Goal: Task Accomplishment & Management: Manage account settings

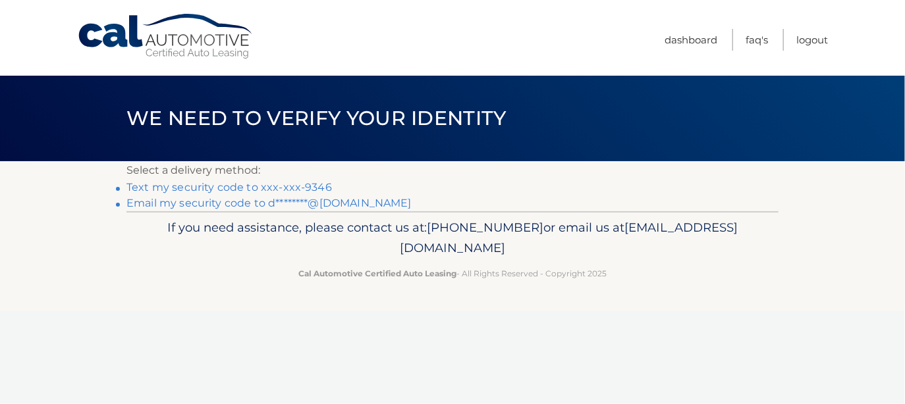
click at [209, 192] on link "Text my security code to xxx-xxx-9346" at bounding box center [229, 187] width 206 height 13
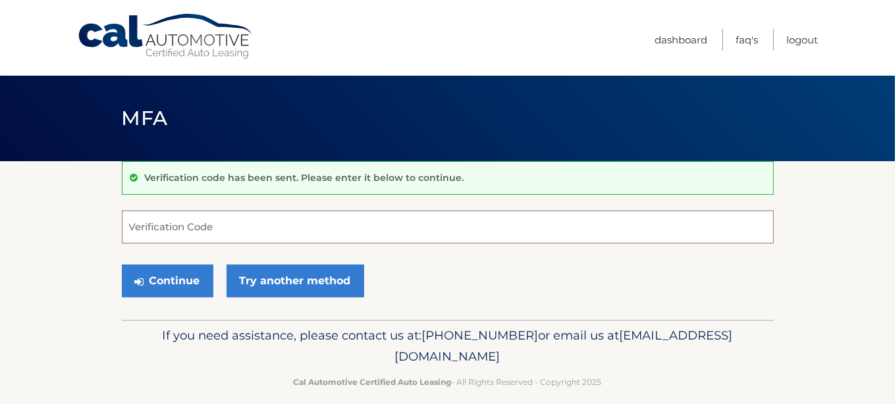
click at [243, 225] on input "Verification Code" at bounding box center [448, 227] width 652 height 33
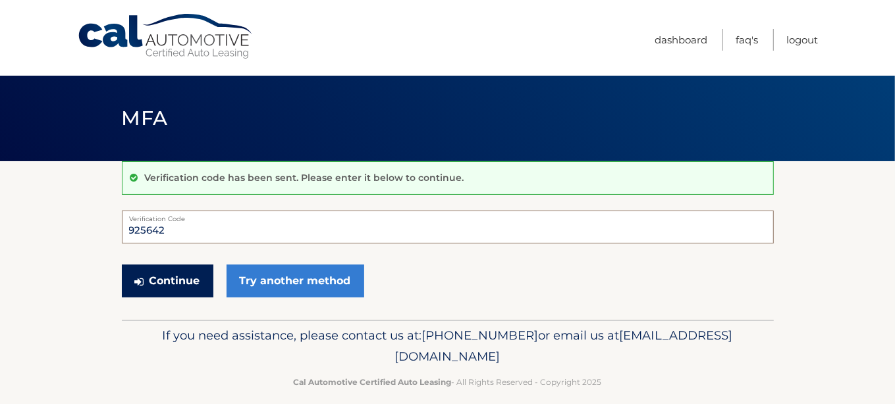
type input "925642"
click at [171, 284] on button "Continue" at bounding box center [168, 281] width 92 height 33
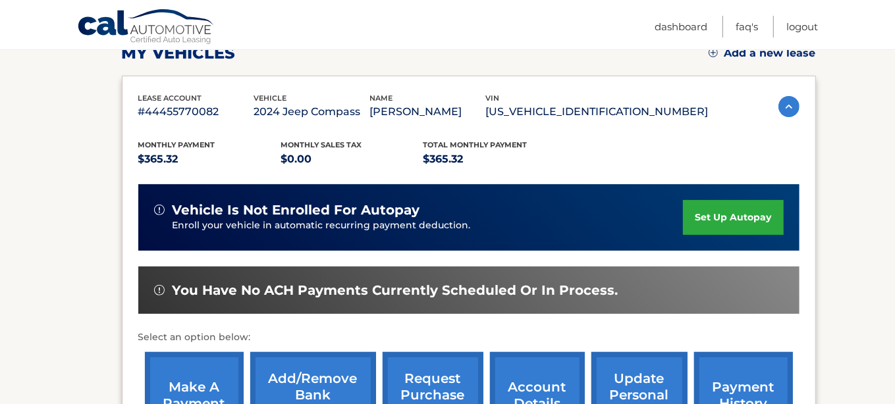
scroll to position [393, 0]
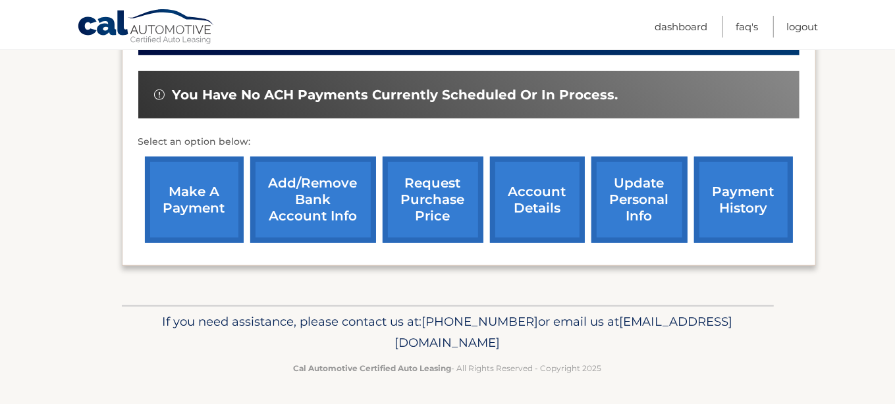
click at [640, 204] on link "update personal info" at bounding box center [640, 200] width 96 height 86
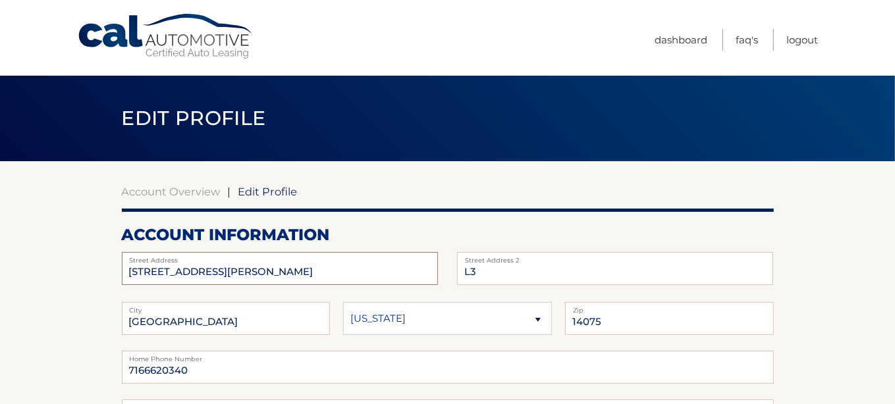
drag, startPoint x: 229, startPoint y: 266, endPoint x: -7, endPoint y: 248, distance: 236.5
click at [0, 248] on html "Cal Automotive Menu Dashboard FAQ's Logout |" at bounding box center [447, 202] width 895 height 404
type input "5665 South Park Ave."
click at [512, 275] on input "L3" at bounding box center [615, 268] width 316 height 33
type input "L"
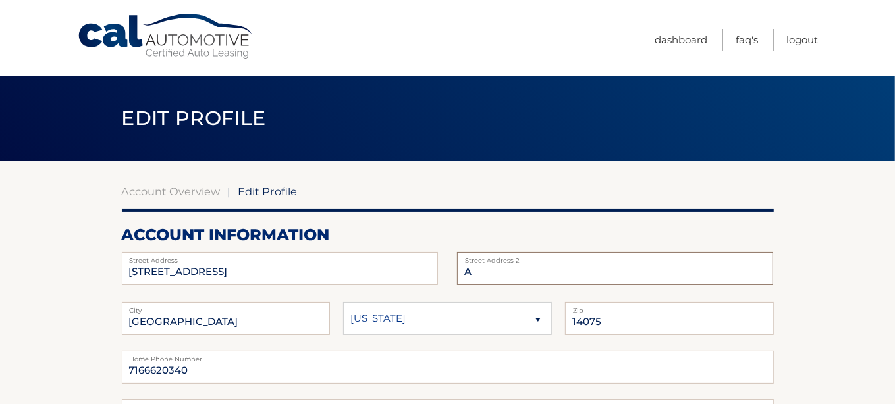
type input "Apt. 4"
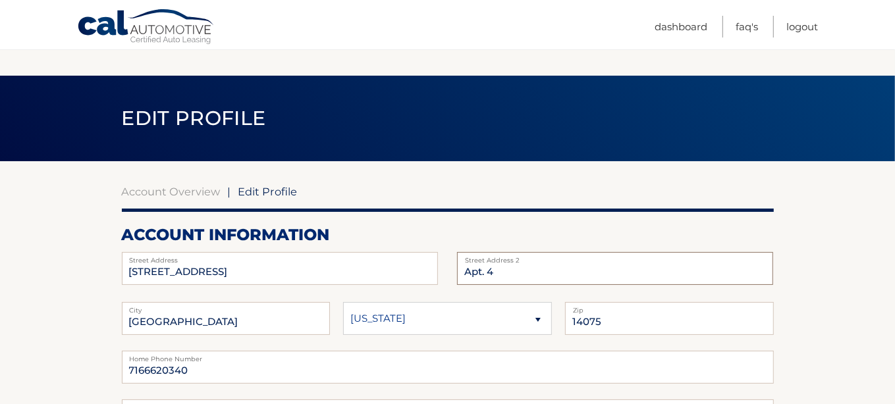
scroll to position [197, 0]
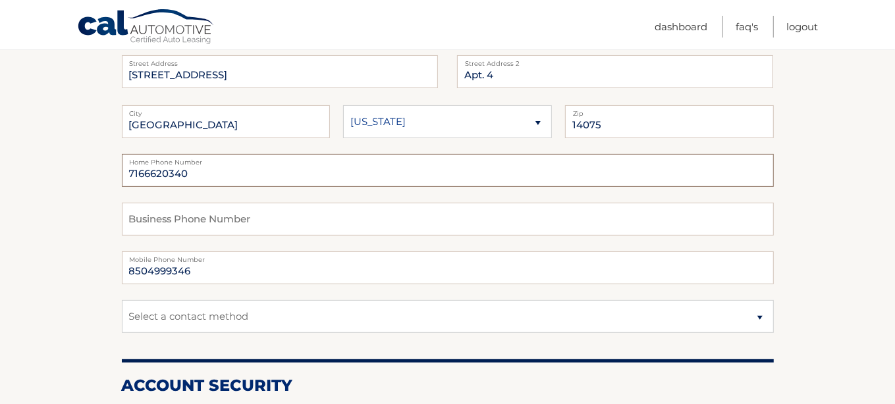
drag, startPoint x: 204, startPoint y: 177, endPoint x: -7, endPoint y: 129, distance: 216.1
click at [0, 129] on html "Cal Automotive Menu Dashboard FAQ's Logout |" at bounding box center [447, 5] width 895 height 404
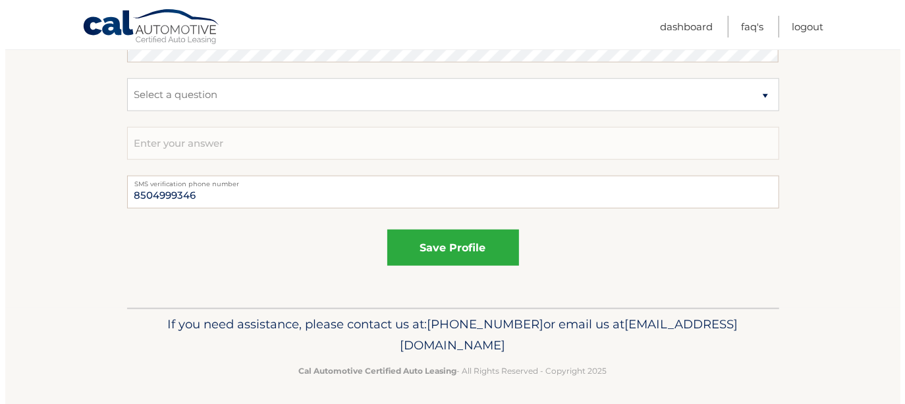
scroll to position [831, 0]
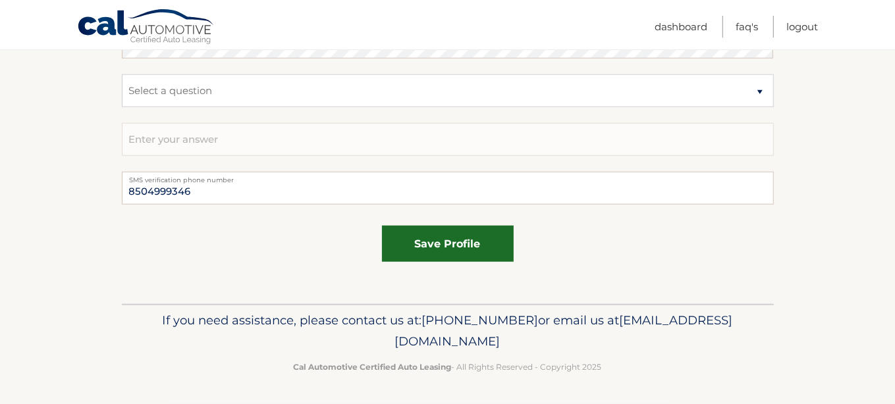
click at [463, 241] on button "save profile" at bounding box center [448, 244] width 132 height 36
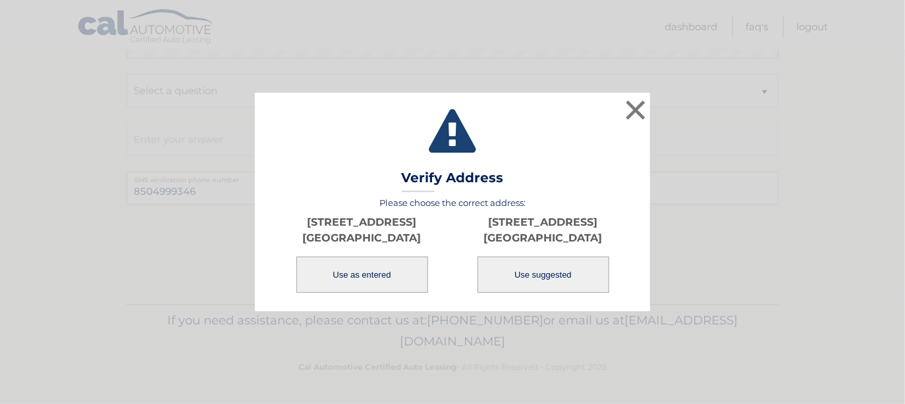
click at [536, 272] on button "Use suggested" at bounding box center [544, 275] width 132 height 36
type input "5665 S PARK AVE"
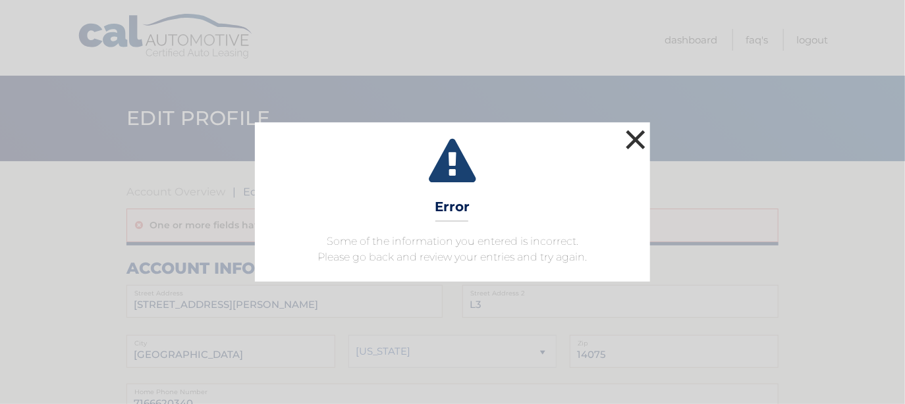
click at [643, 130] on button "×" at bounding box center [635, 139] width 26 height 26
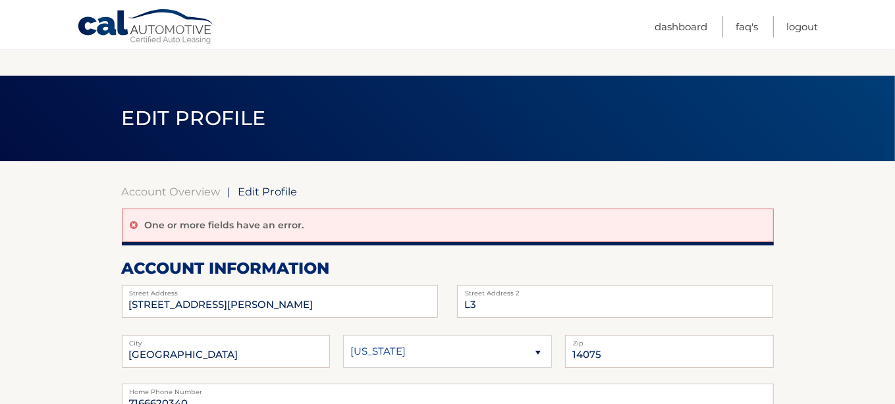
scroll to position [197, 0]
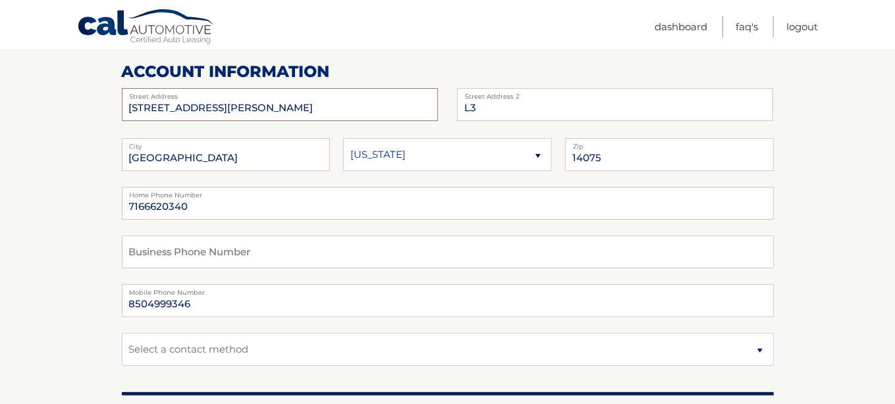
drag, startPoint x: 223, startPoint y: 111, endPoint x: -7, endPoint y: 99, distance: 229.5
click at [0, 99] on html "Cal Automotive Menu Dashboard FAQ's Logout |" at bounding box center [447, 5] width 895 height 404
type input "[STREET_ADDRESS]"
type input "Apt. 4"
drag, startPoint x: 217, startPoint y: 211, endPoint x: -7, endPoint y: 158, distance: 230.1
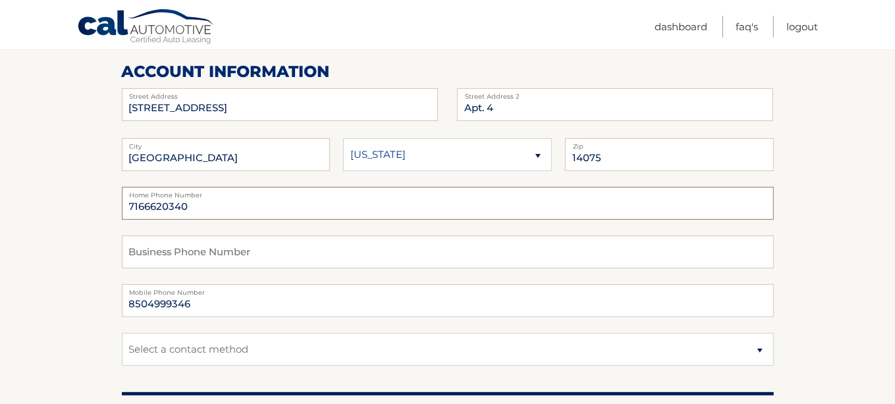
click at [0, 158] on html "Cal Automotive Menu Dashboard FAQ's Logout |" at bounding box center [447, 5] width 895 height 404
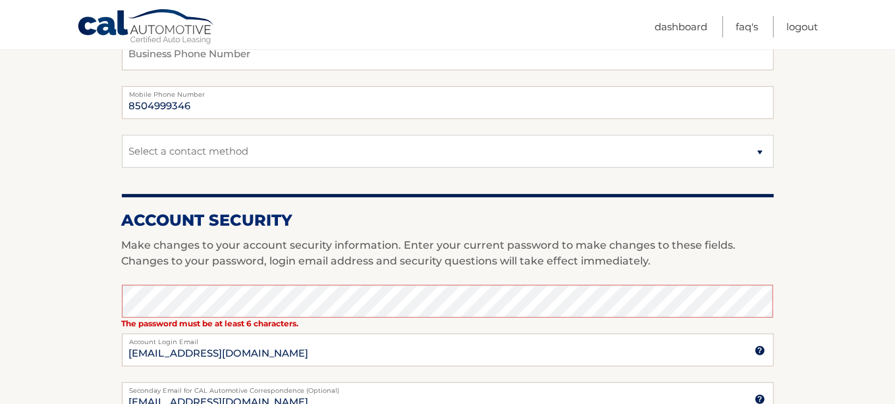
type input "8504999346"
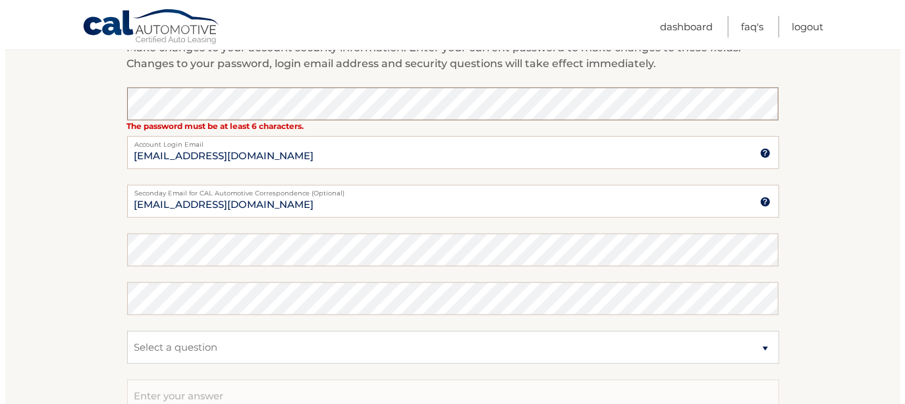
scroll to position [790, 0]
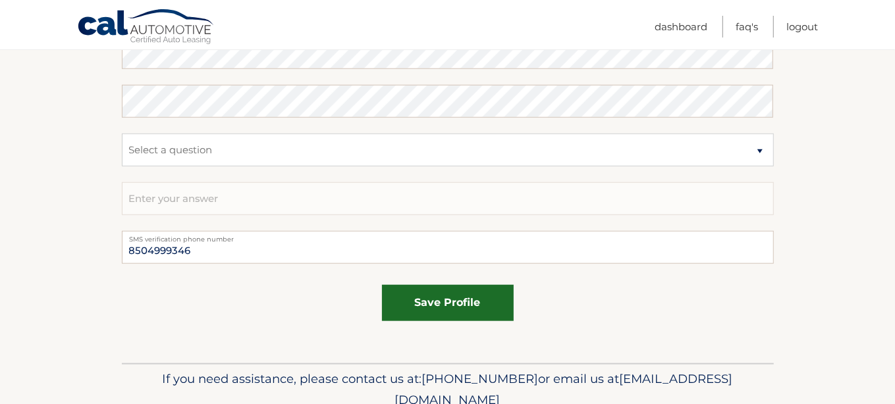
click at [445, 317] on button "save profile" at bounding box center [448, 303] width 132 height 36
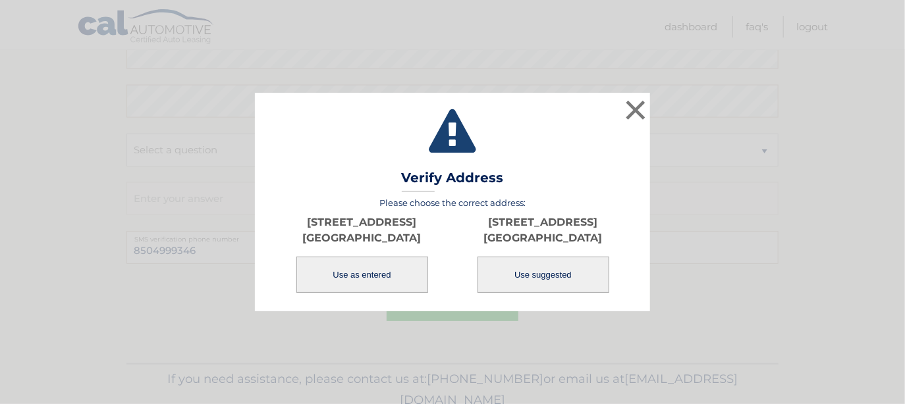
click at [343, 271] on button "Use as entered" at bounding box center [362, 275] width 132 height 36
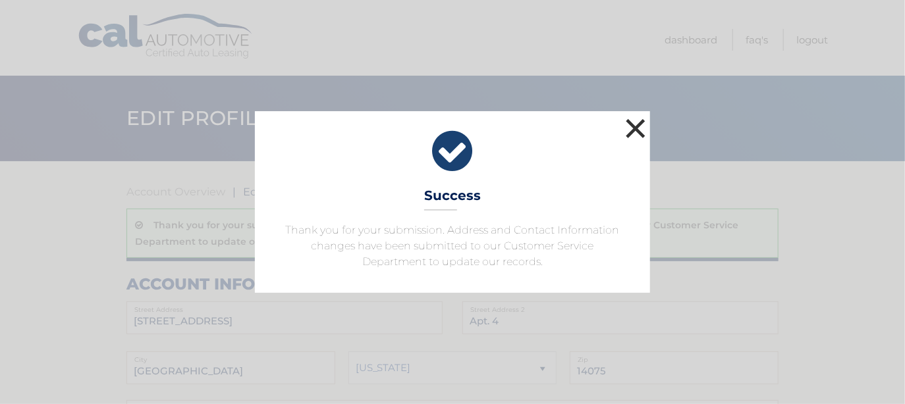
click at [632, 122] on button "×" at bounding box center [635, 128] width 26 height 26
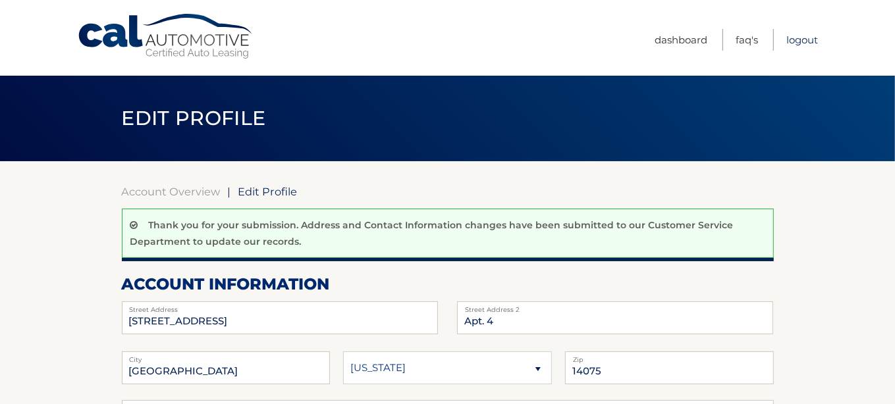
click at [801, 38] on link "Logout" at bounding box center [802, 40] width 32 height 22
